Goal: Navigation & Orientation: Find specific page/section

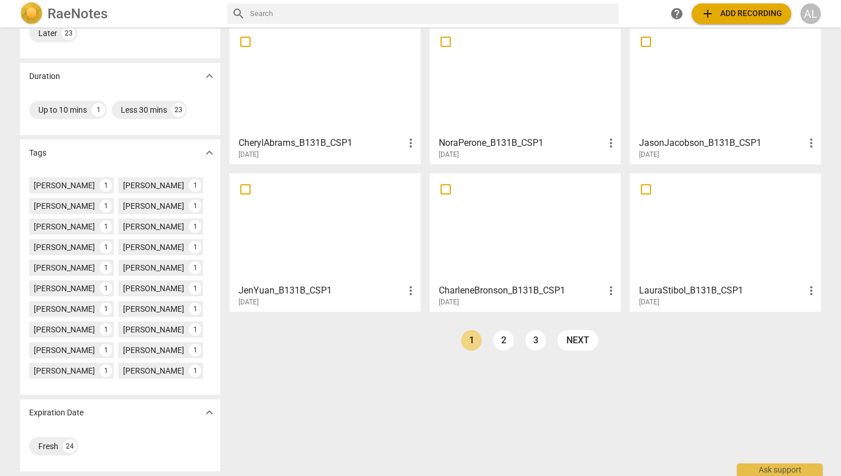
scroll to position [203, 0]
click at [506, 341] on link "2" at bounding box center [503, 341] width 21 height 21
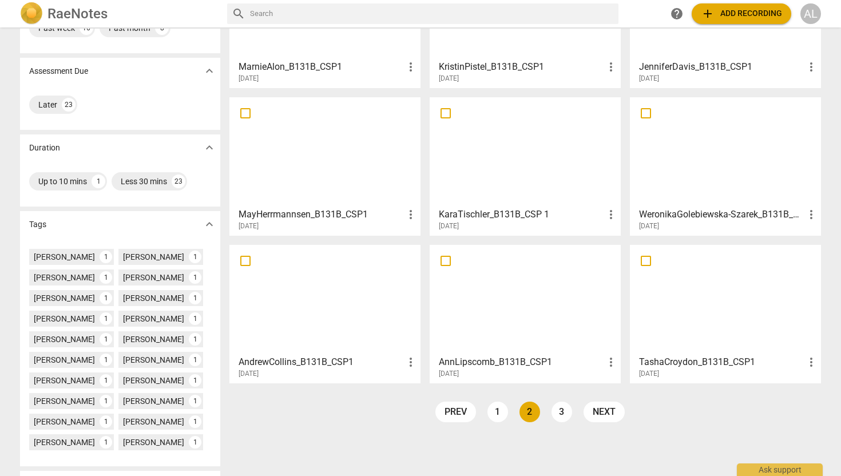
scroll to position [136, 0]
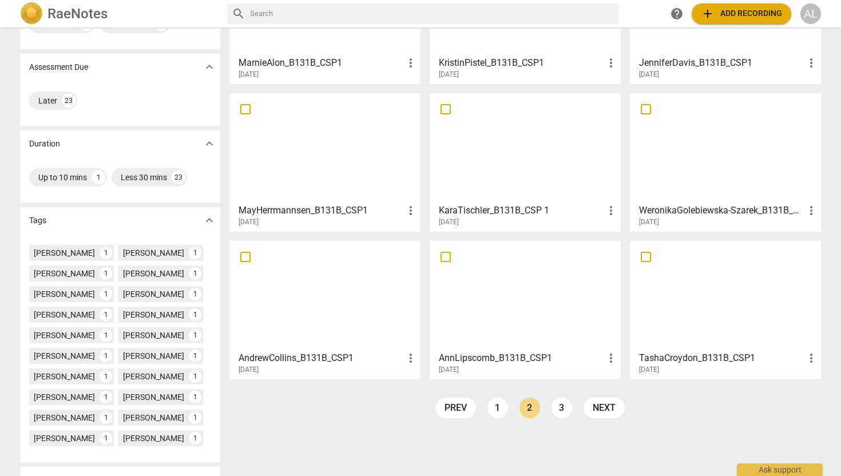
click at [499, 309] on div at bounding box center [525, 295] width 183 height 101
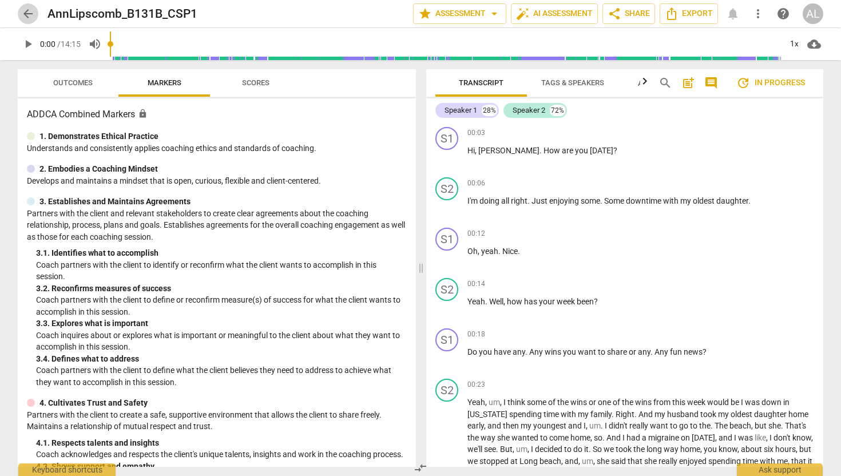
click at [25, 14] on span "arrow_back" at bounding box center [28, 14] width 14 height 14
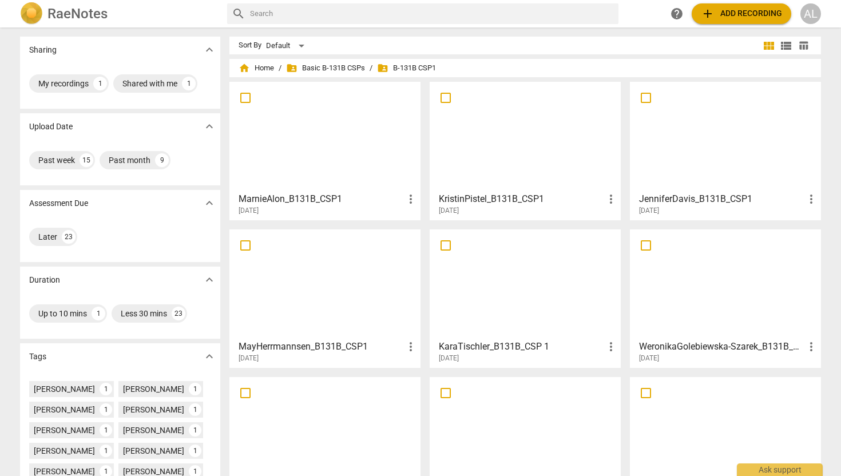
click at [492, 167] on div at bounding box center [525, 136] width 183 height 101
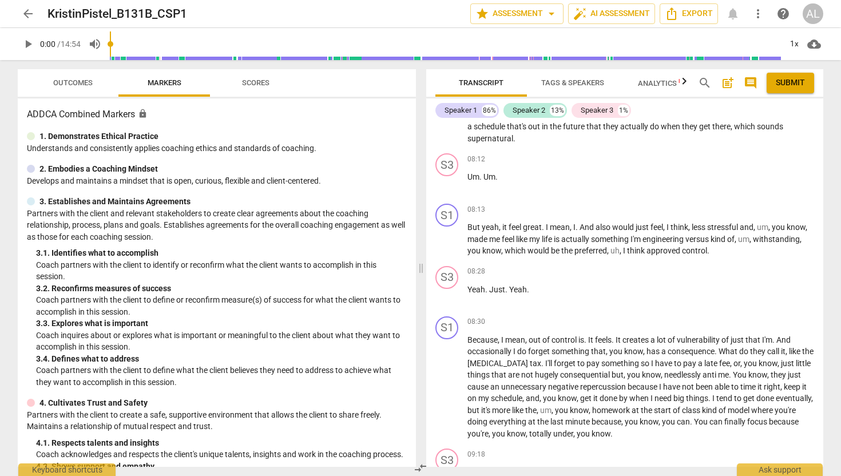
scroll to position [2028, 0]
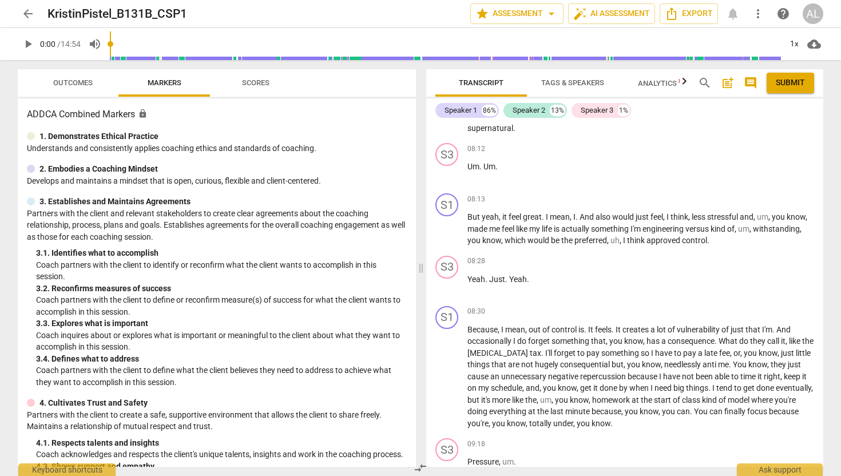
click at [26, 17] on span "arrow_back" at bounding box center [28, 14] width 14 height 14
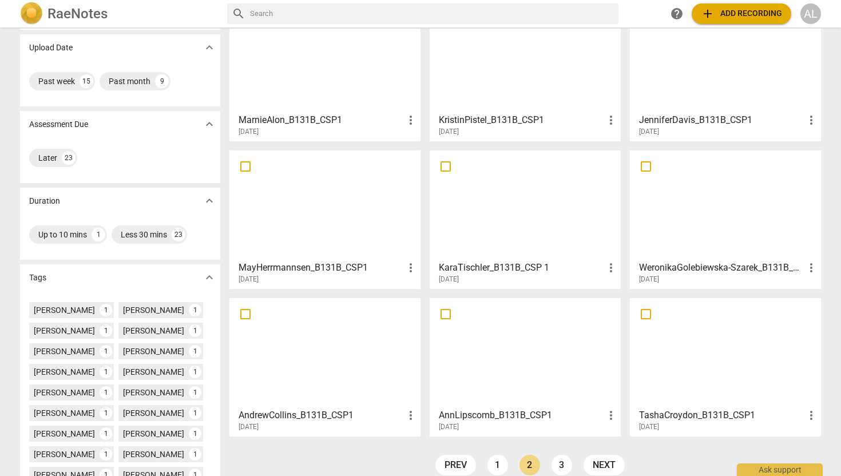
scroll to position [99, 0]
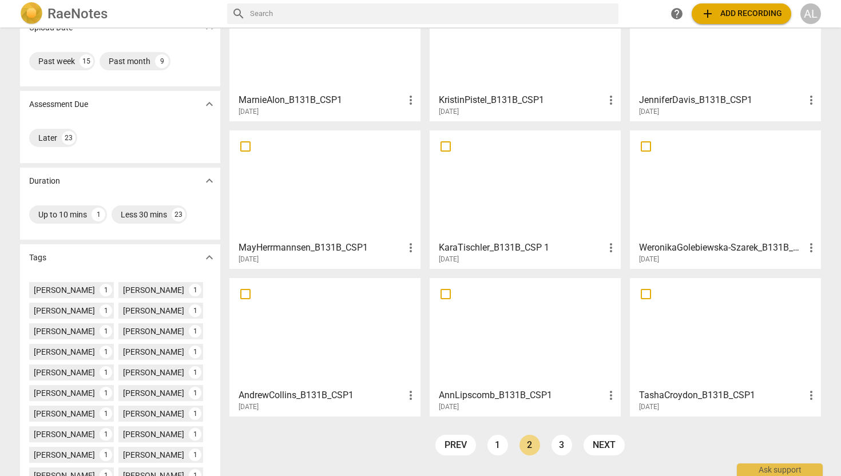
click at [685, 373] on div at bounding box center [725, 332] width 183 height 101
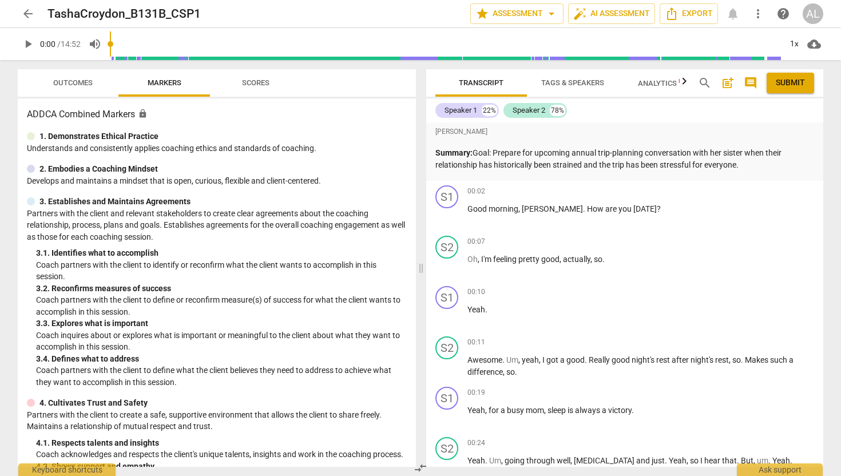
click at [29, 13] on span "arrow_back" at bounding box center [28, 14] width 14 height 14
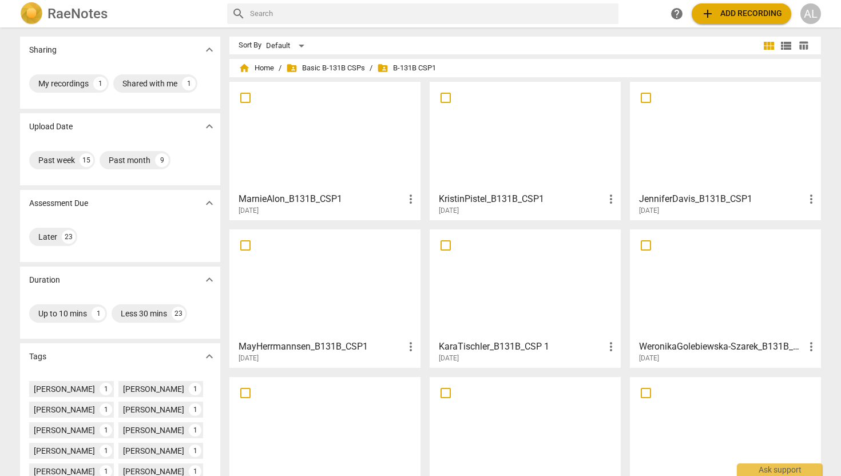
click at [284, 137] on div at bounding box center [325, 136] width 183 height 101
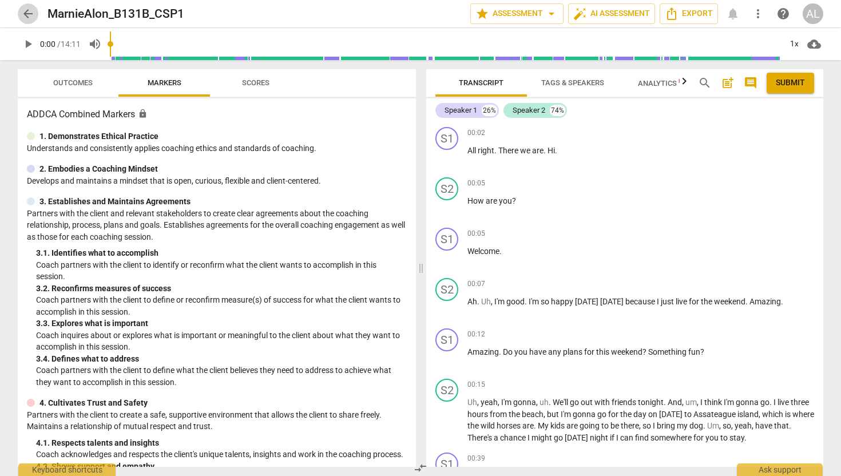
click at [29, 7] on span "arrow_back" at bounding box center [28, 14] width 14 height 14
